Goal: Task Accomplishment & Management: Complete application form

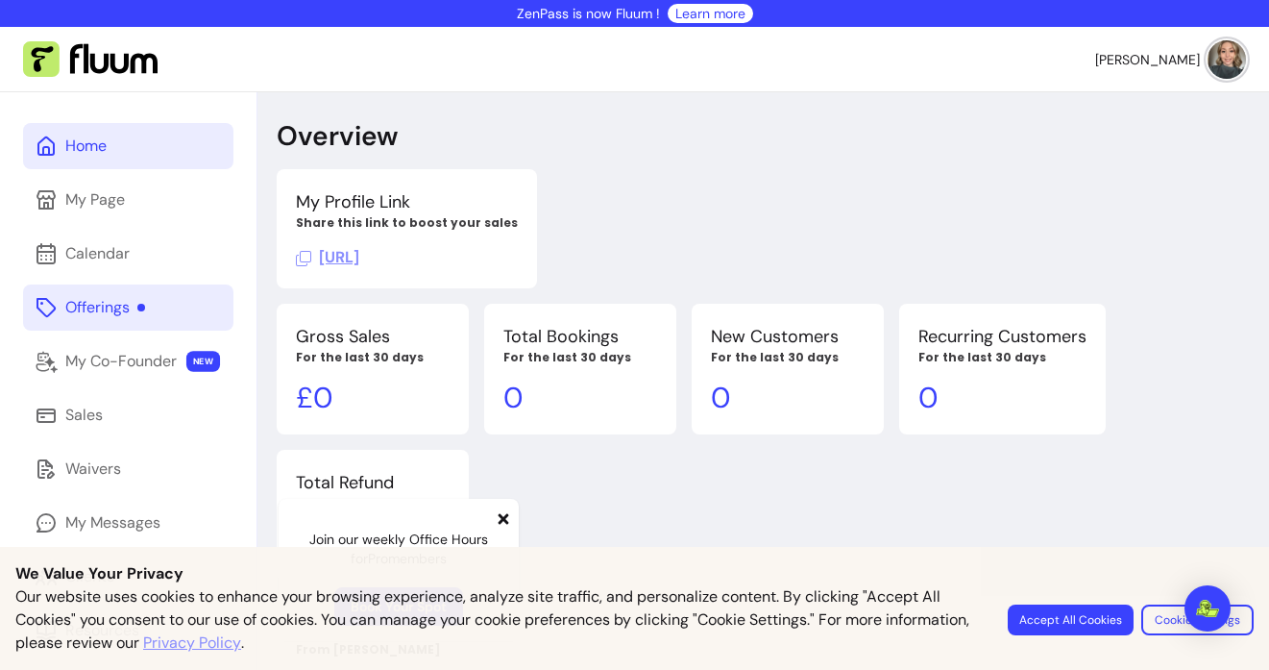
click at [198, 296] on link "Offerings" at bounding box center [128, 307] width 210 height 46
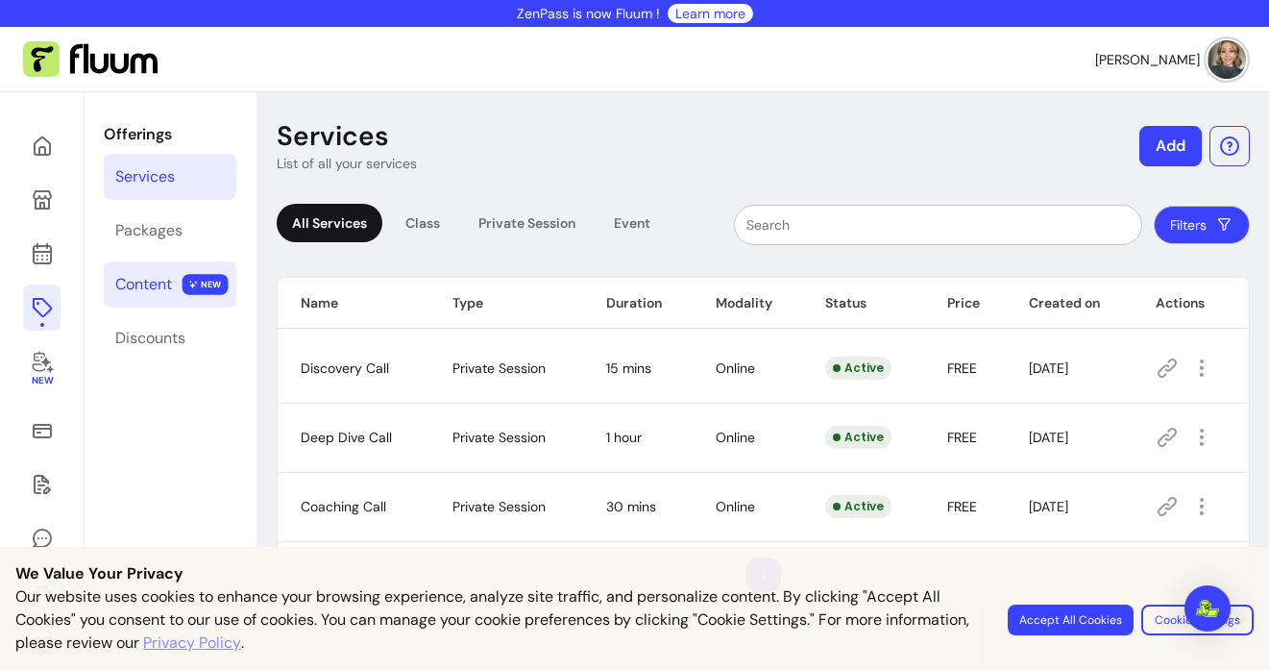
click at [156, 278] on div "Content" at bounding box center [143, 284] width 57 height 23
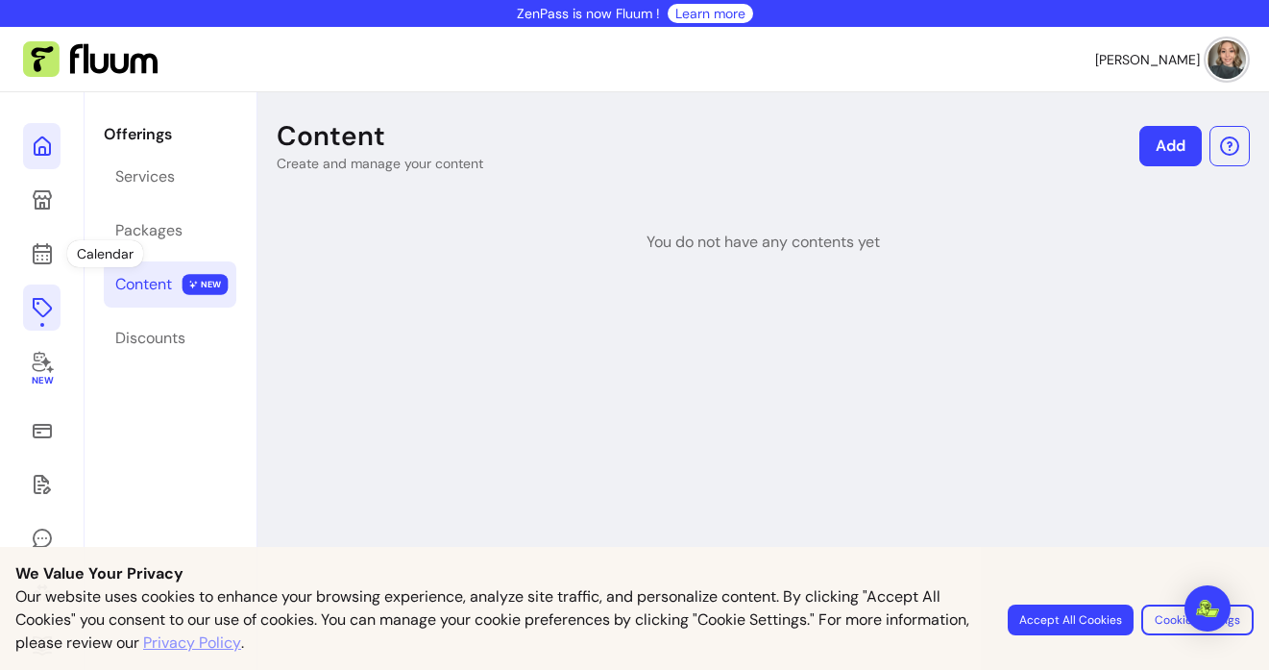
click at [44, 166] on link at bounding box center [41, 146] width 37 height 46
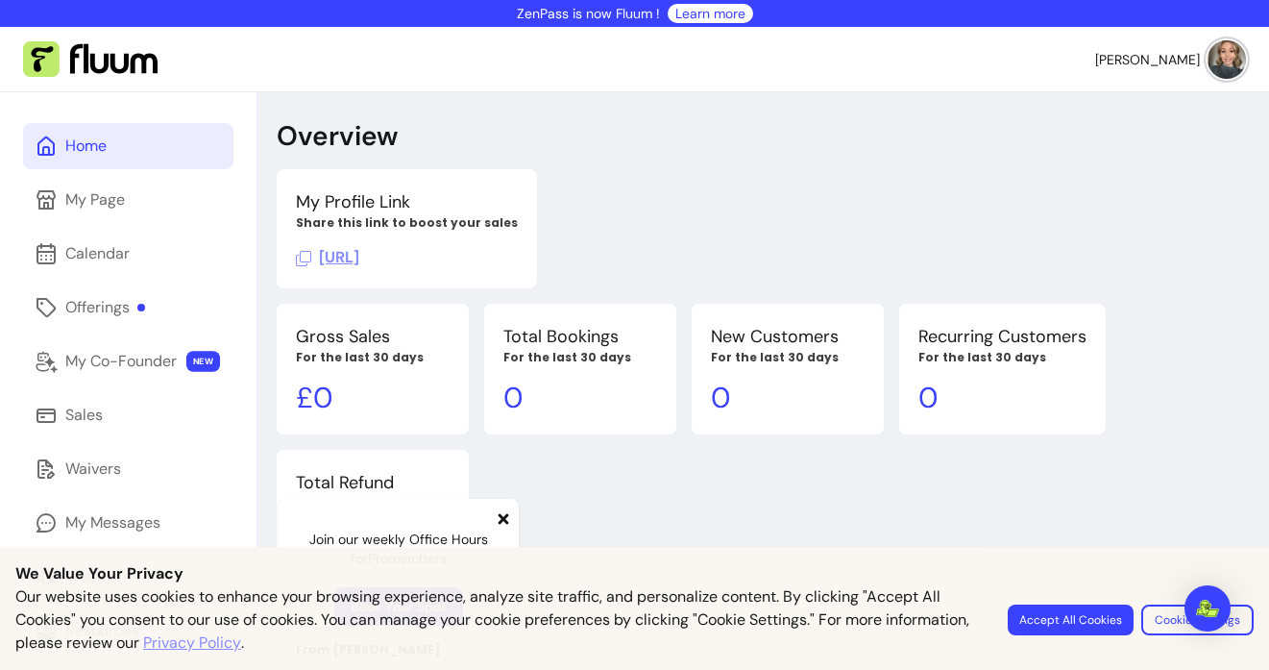
click at [107, 160] on link "Home" at bounding box center [128, 146] width 210 height 46
click at [148, 254] on link "Calendar" at bounding box center [128, 254] width 210 height 46
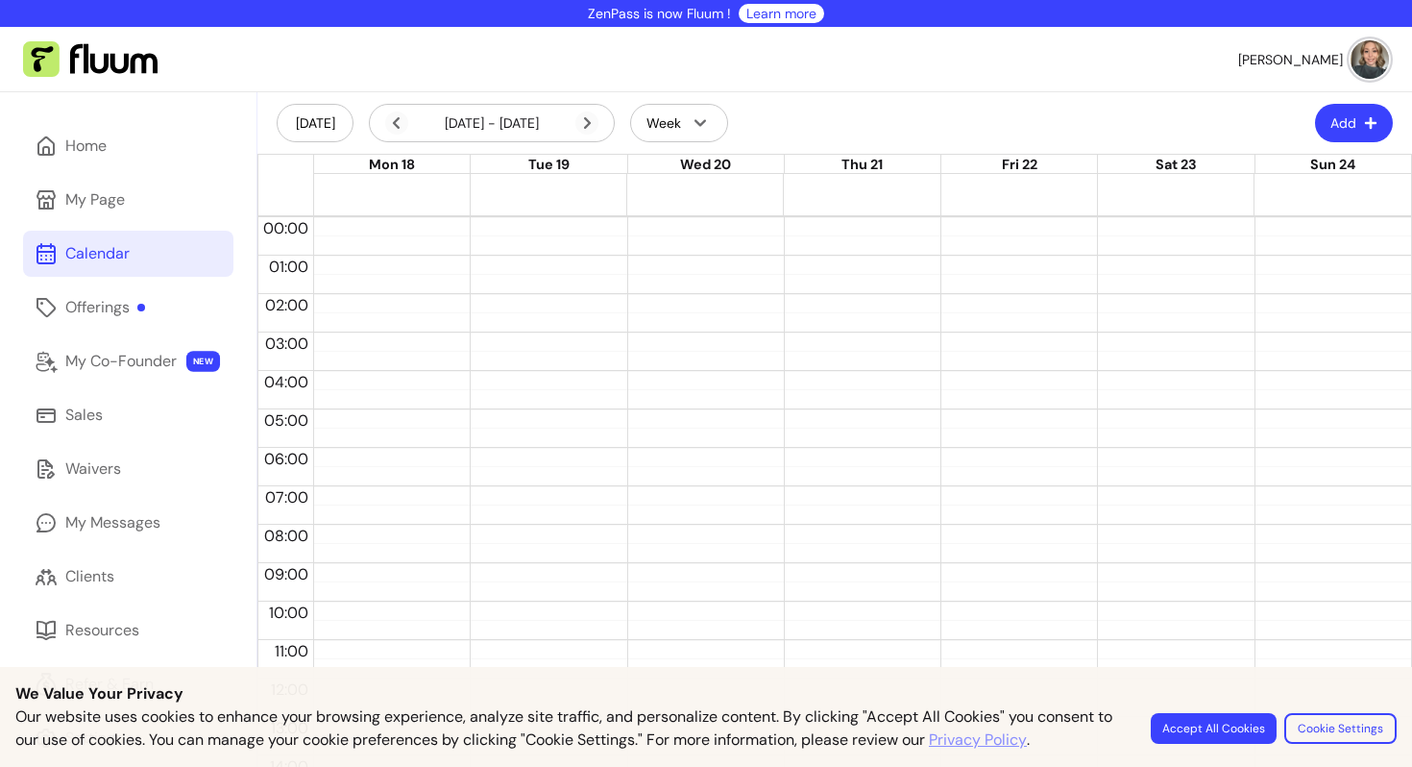
click at [1268, 126] on button "Add" at bounding box center [1354, 123] width 78 height 38
click at [1211, 207] on icon at bounding box center [1207, 203] width 13 height 13
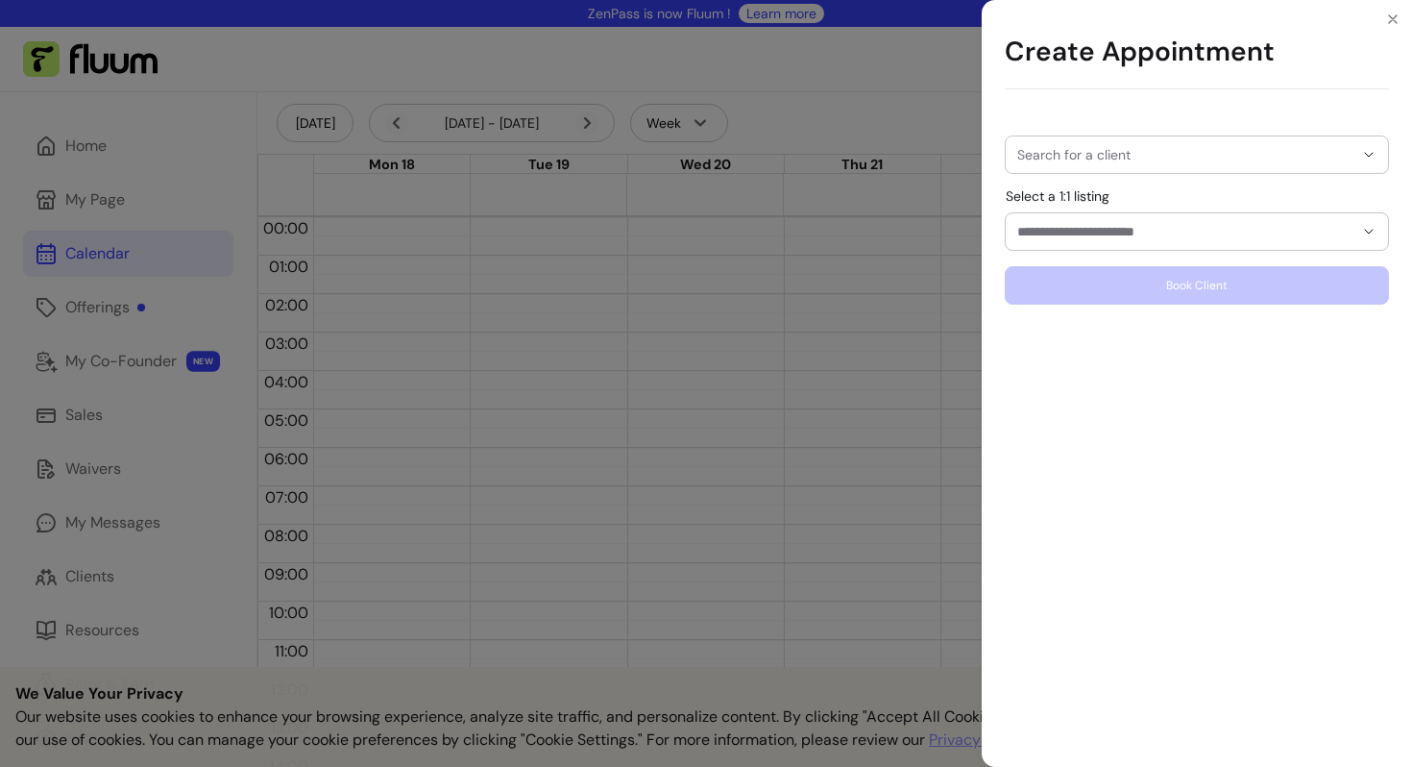
click at [1092, 166] on div at bounding box center [1196, 154] width 359 height 37
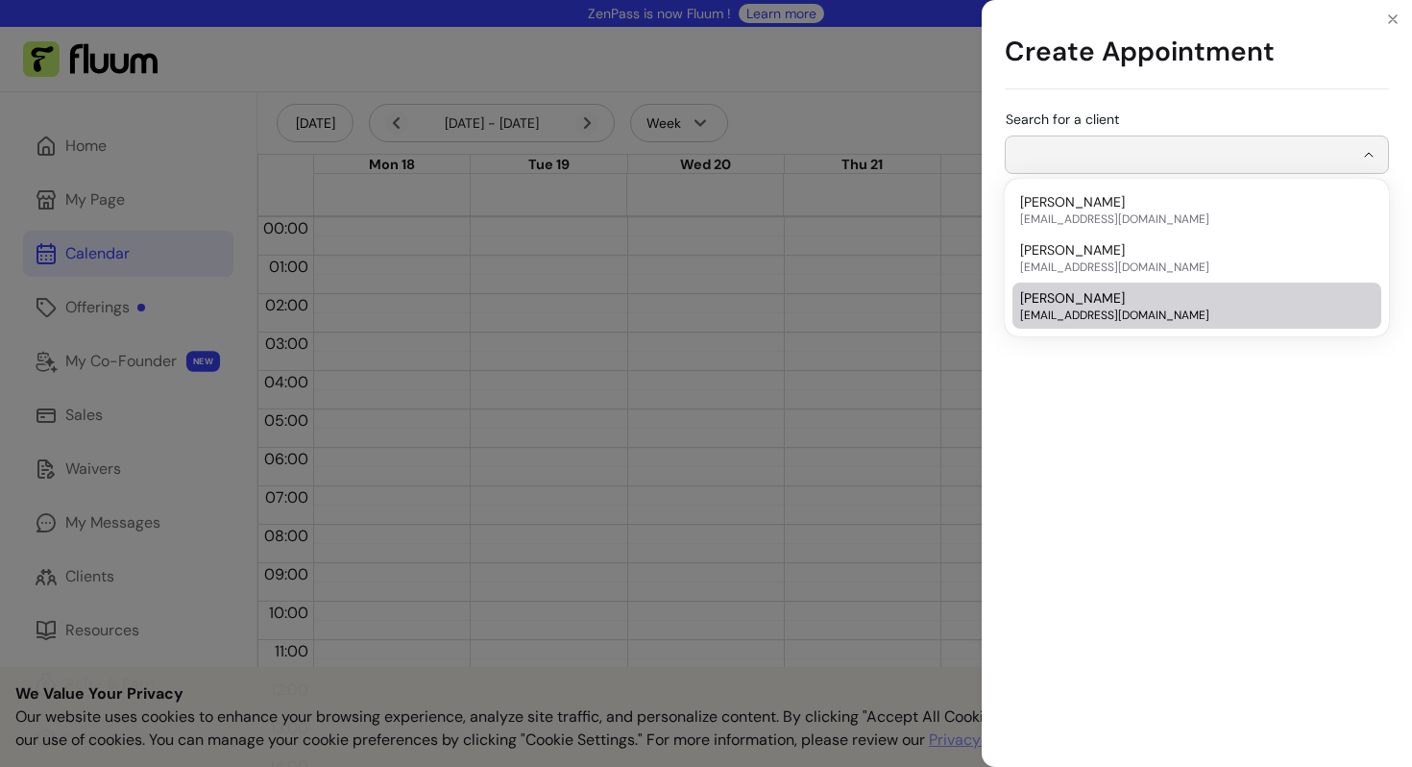
click at [1047, 286] on li "Hayley John [EMAIL_ADDRESS][DOMAIN_NAME]" at bounding box center [1196, 305] width 369 height 46
type input "**********"
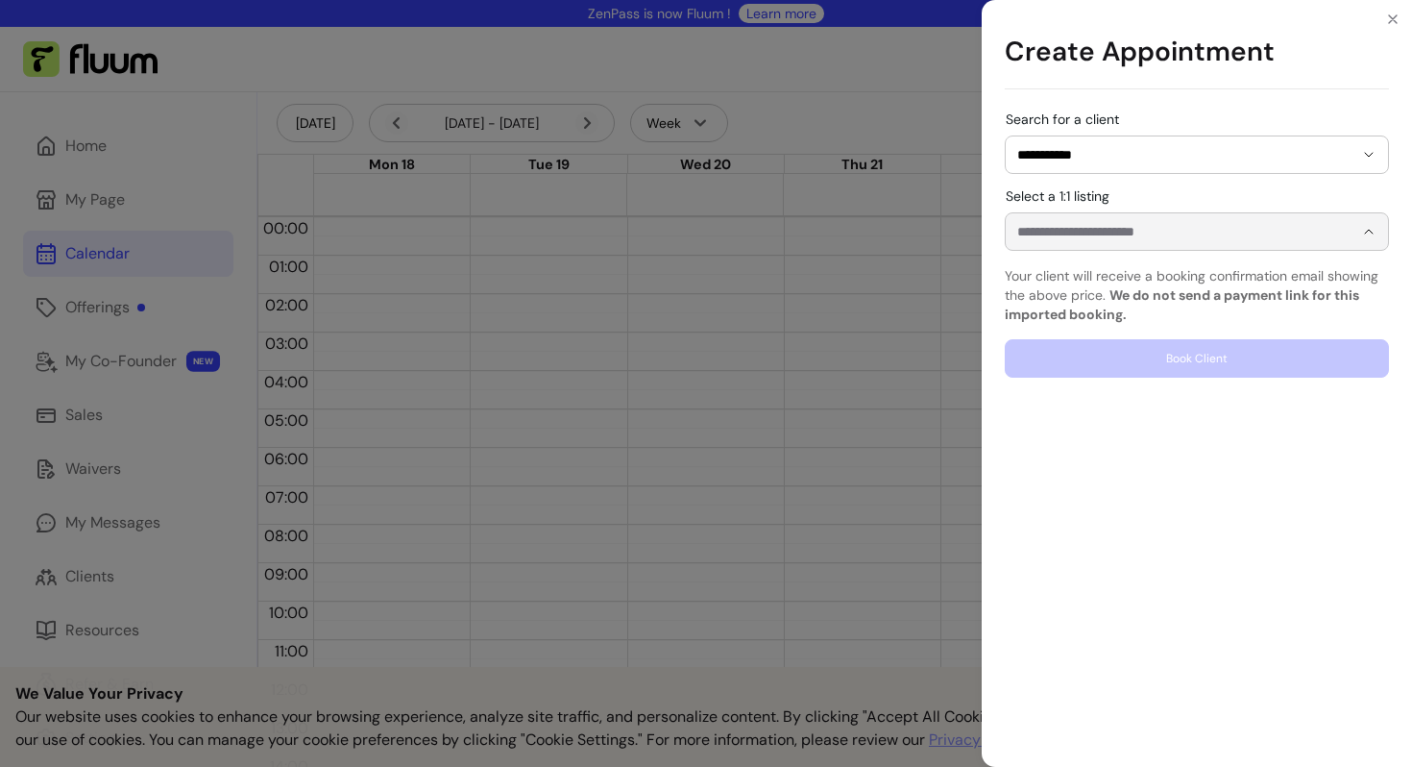
click at [1110, 224] on input "Select a 1:1 listing" at bounding box center [1169, 231] width 305 height 19
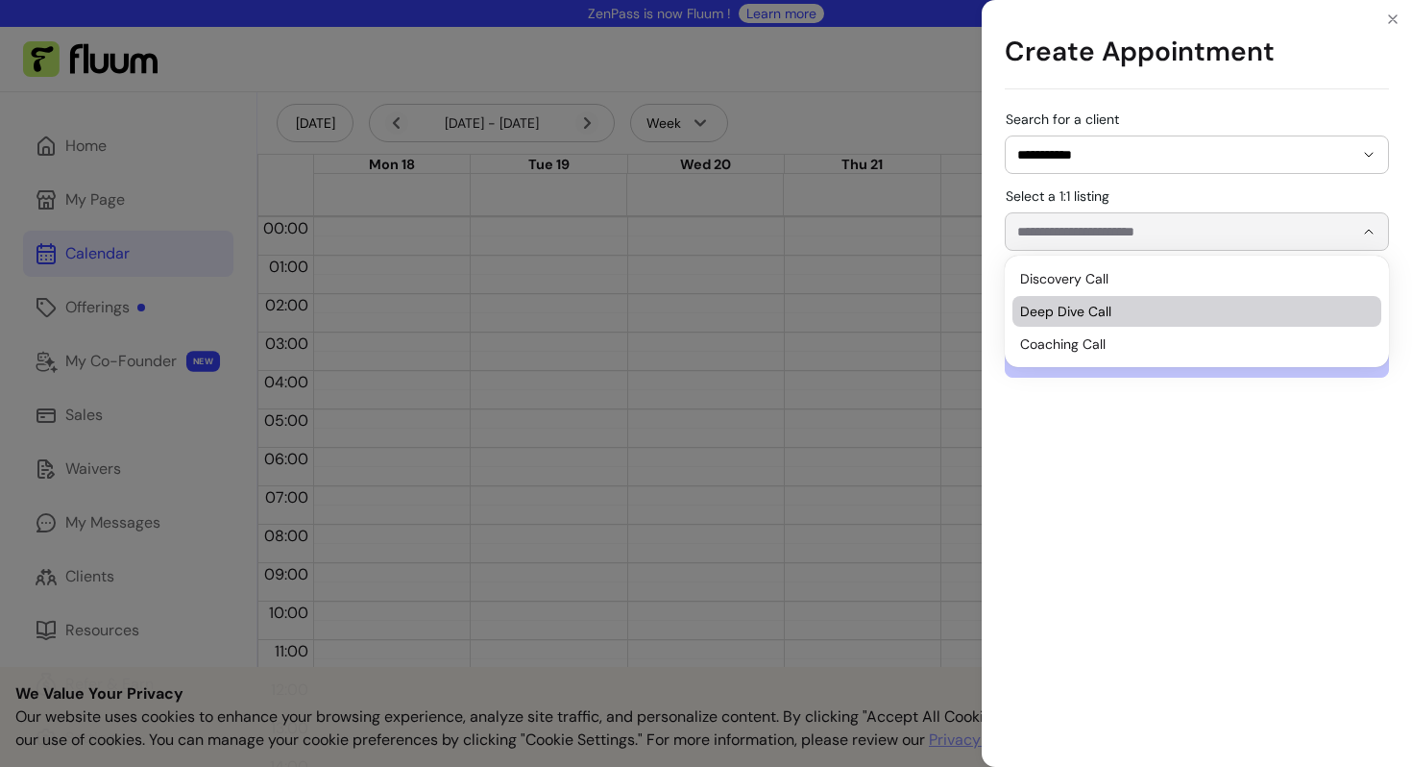
click at [1077, 314] on span "Deep Dive Call" at bounding box center [1187, 311] width 334 height 19
type input "**********"
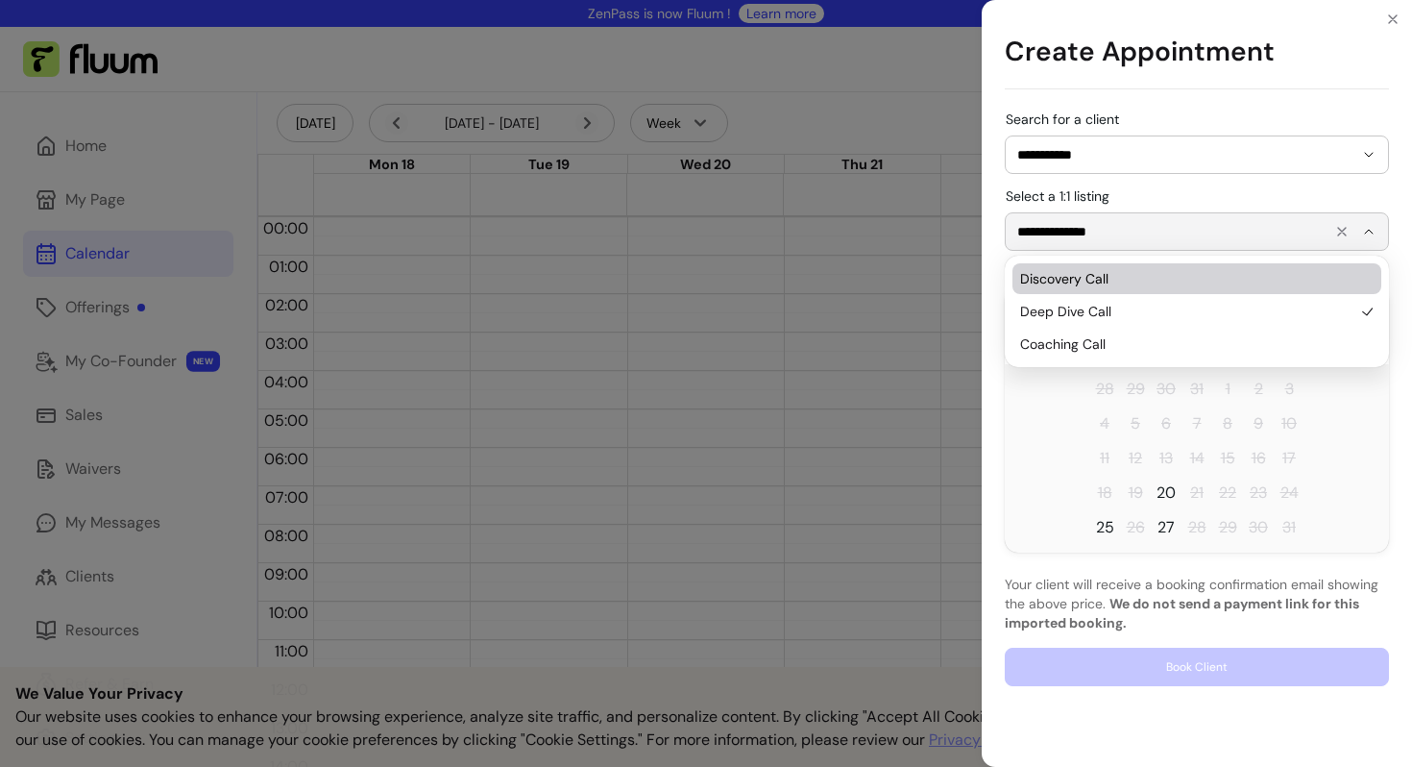
click at [1159, 240] on input "**********" at bounding box center [1169, 231] width 305 height 19
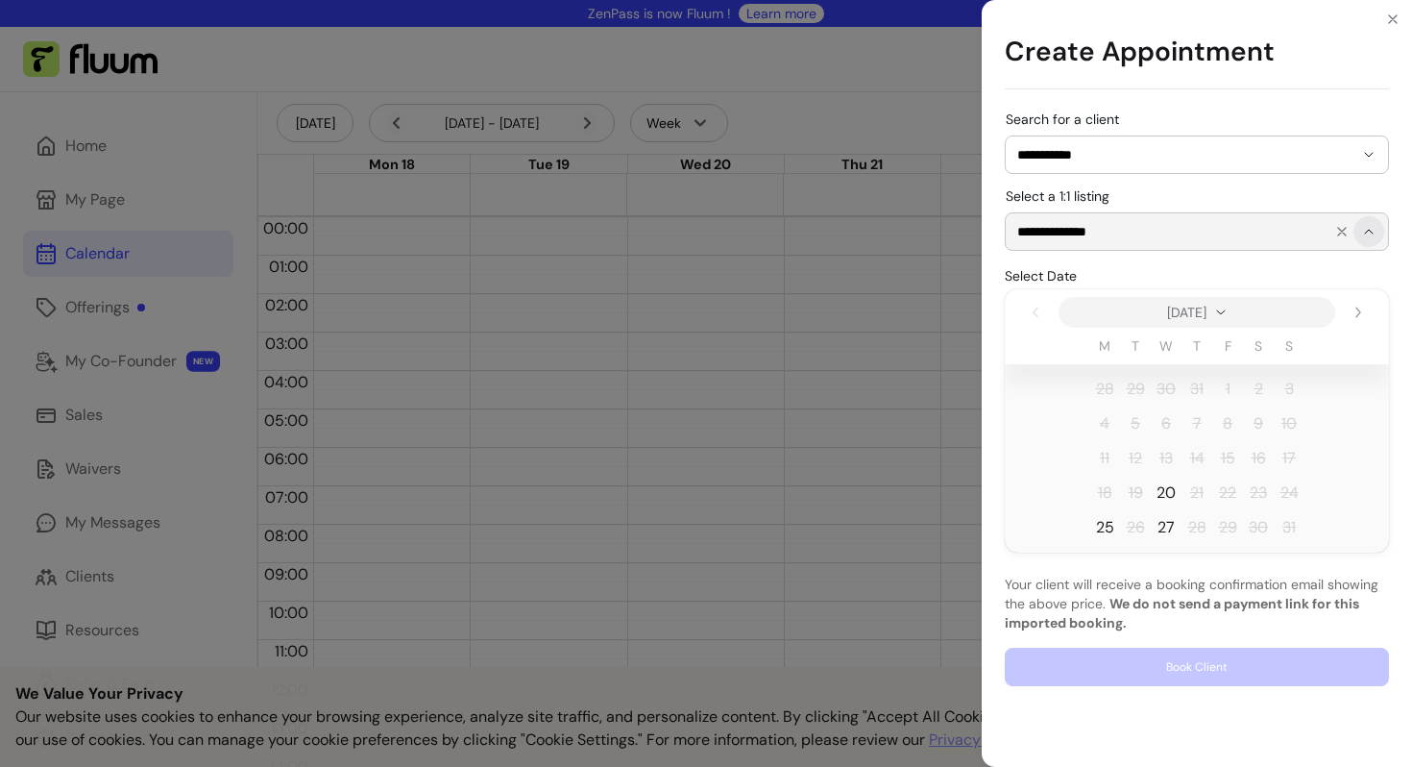
click at [1268, 242] on button "Show suggestions" at bounding box center [1368, 231] width 31 height 31
click at [1163, 528] on span "27" at bounding box center [1165, 527] width 17 height 23
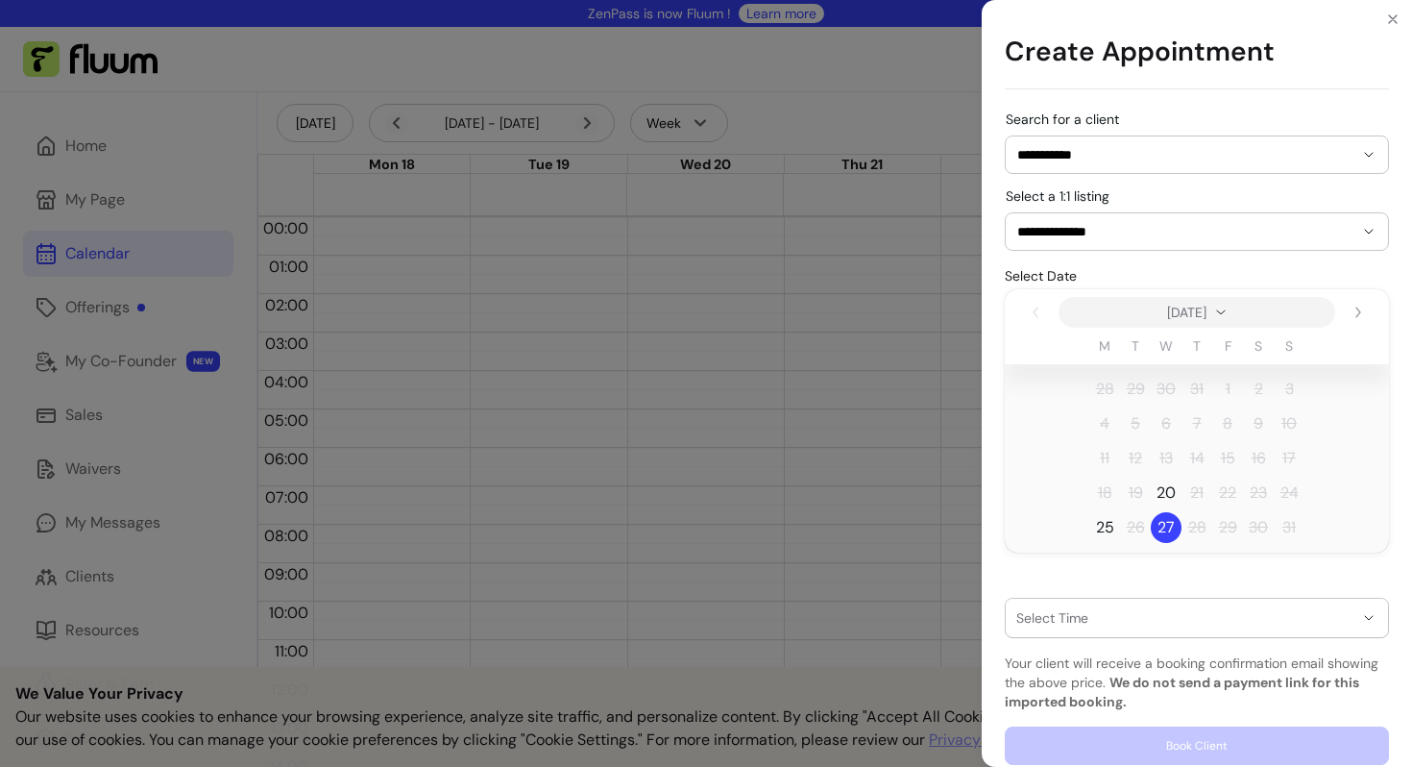
click at [1141, 610] on div "button" at bounding box center [1185, 617] width 336 height 15
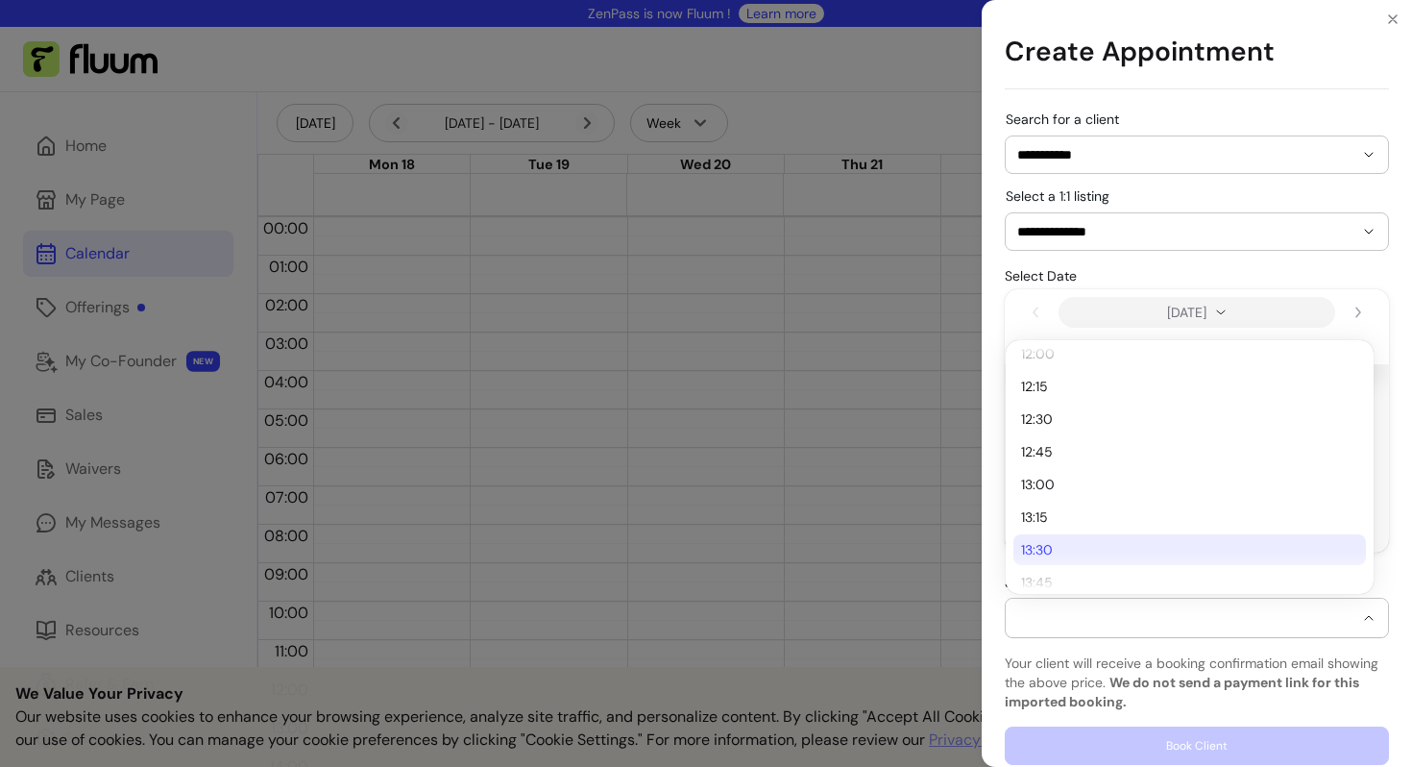
scroll to position [446, 0]
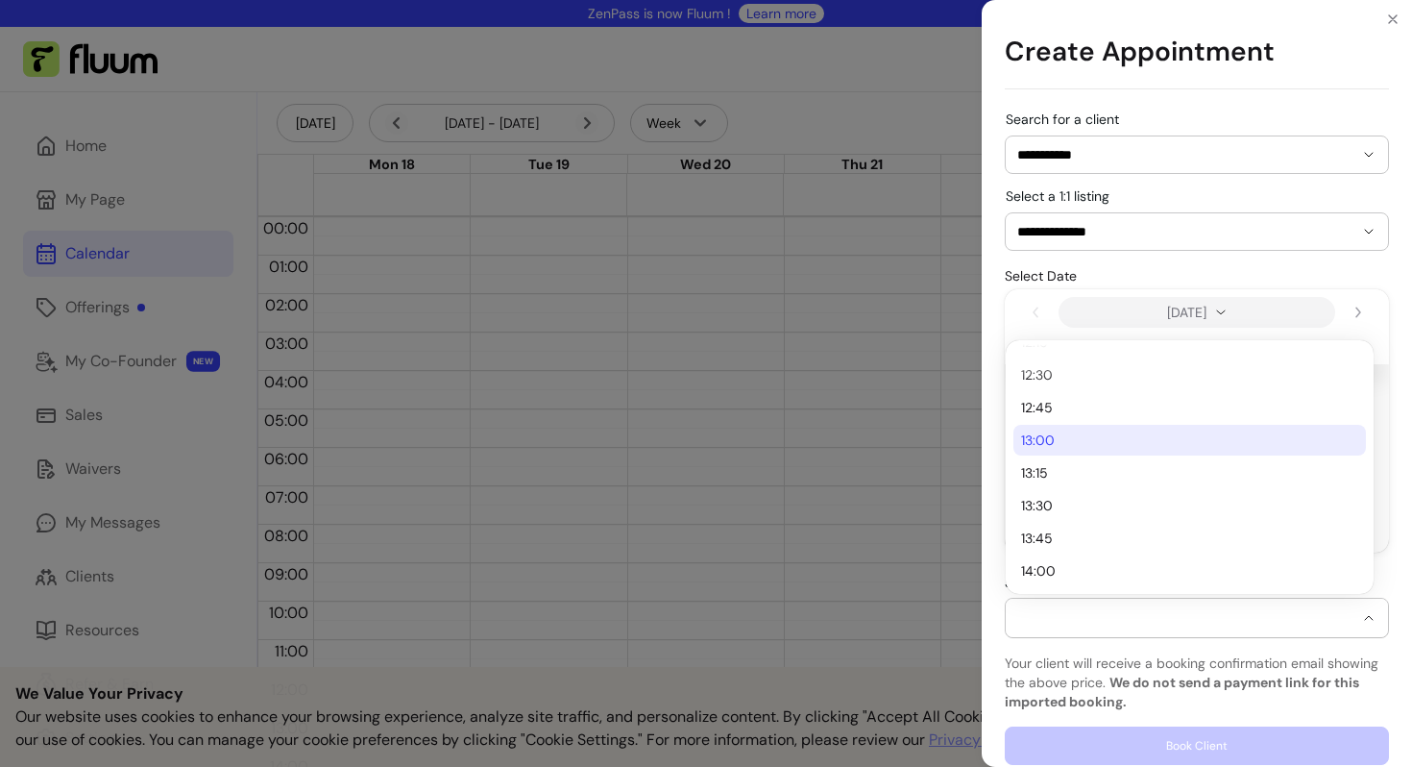
click at [1118, 448] on span "13:00" at bounding box center [1180, 439] width 318 height 19
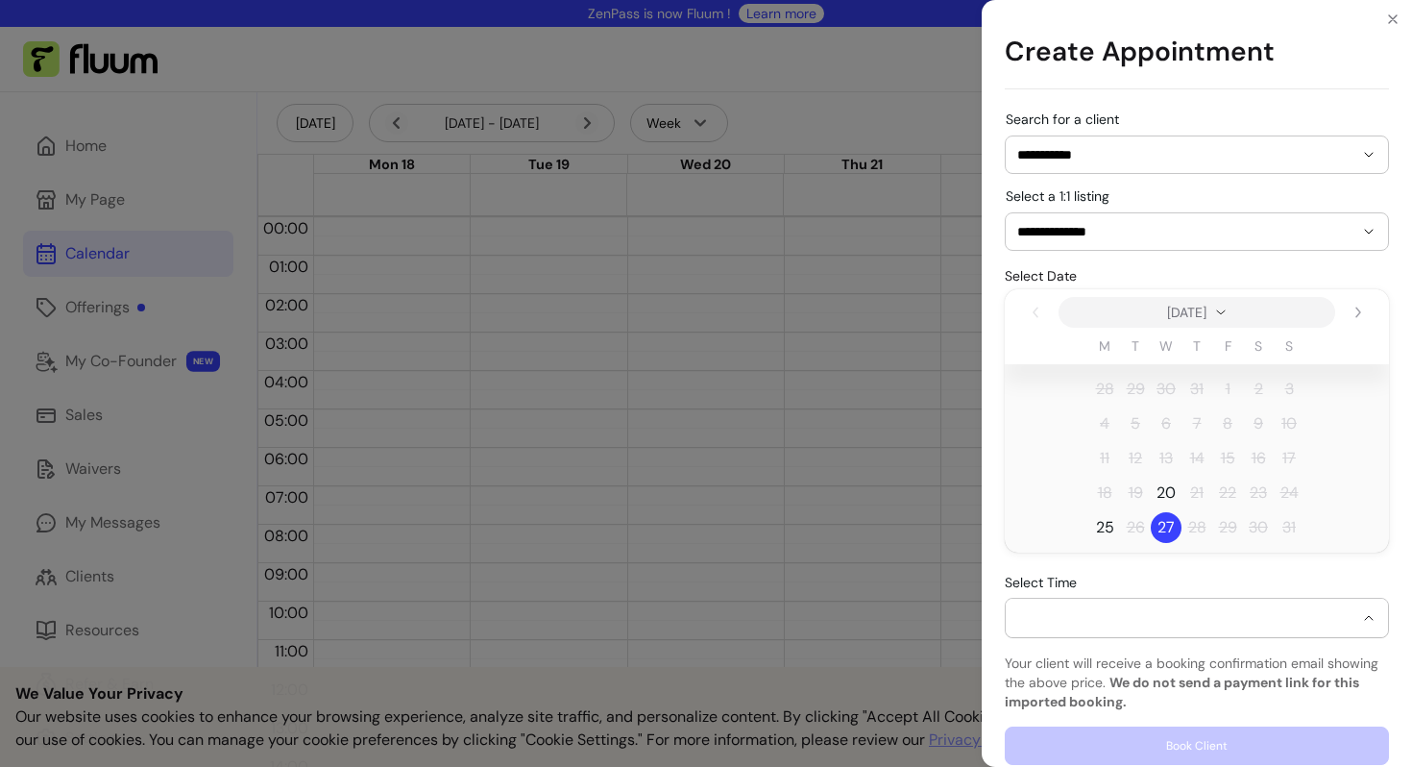
select select "**********"
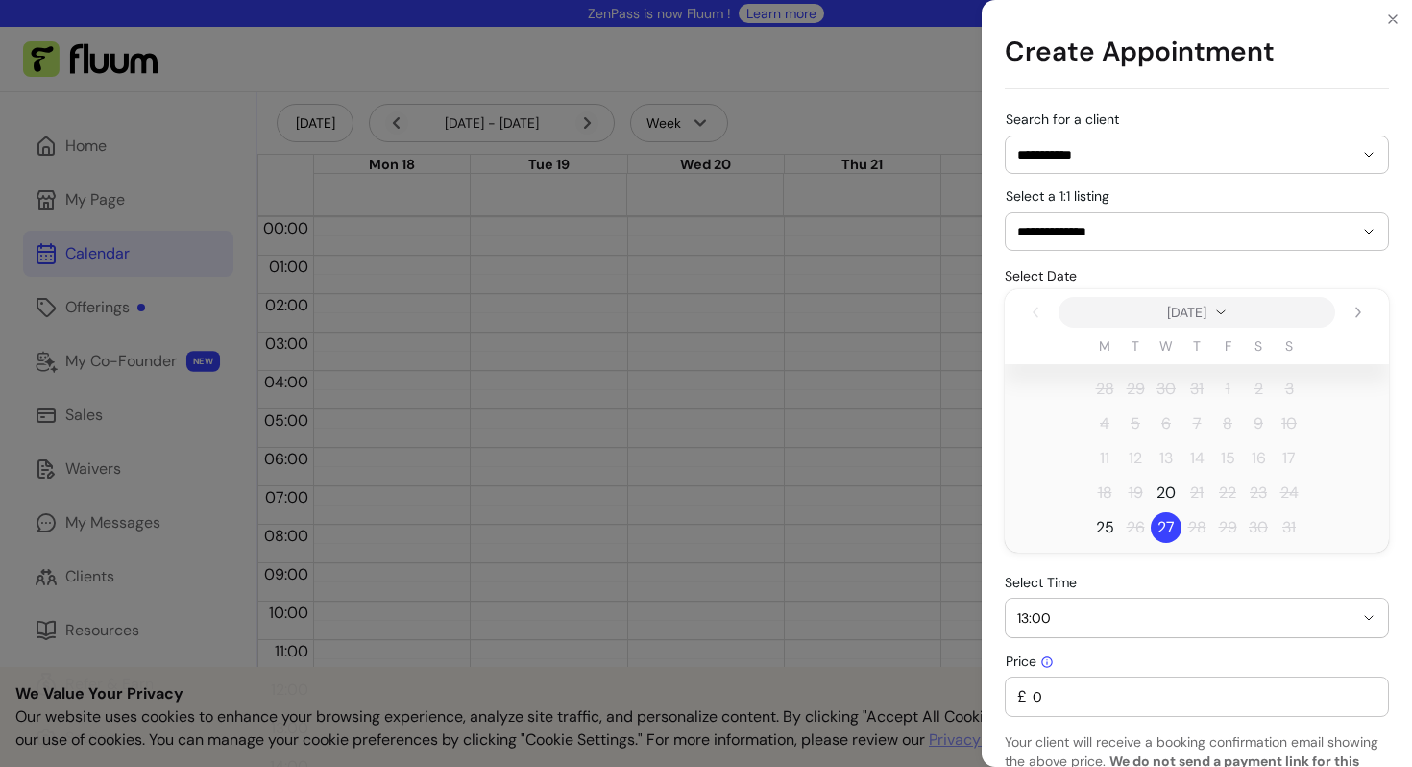
scroll to position [99, 0]
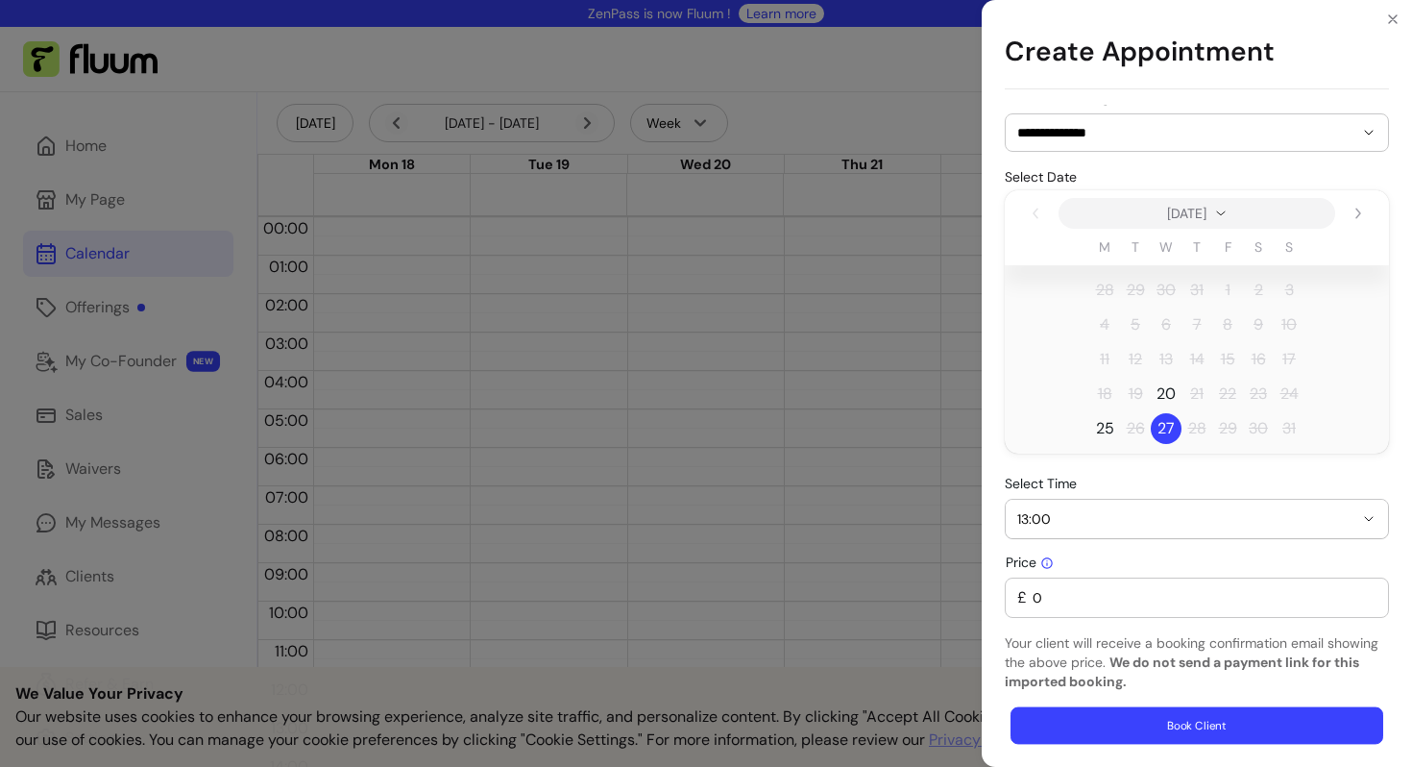
click at [1049, 669] on button "Book Client" at bounding box center [1197, 725] width 373 height 37
